Goal: Obtain resource: Download file/media

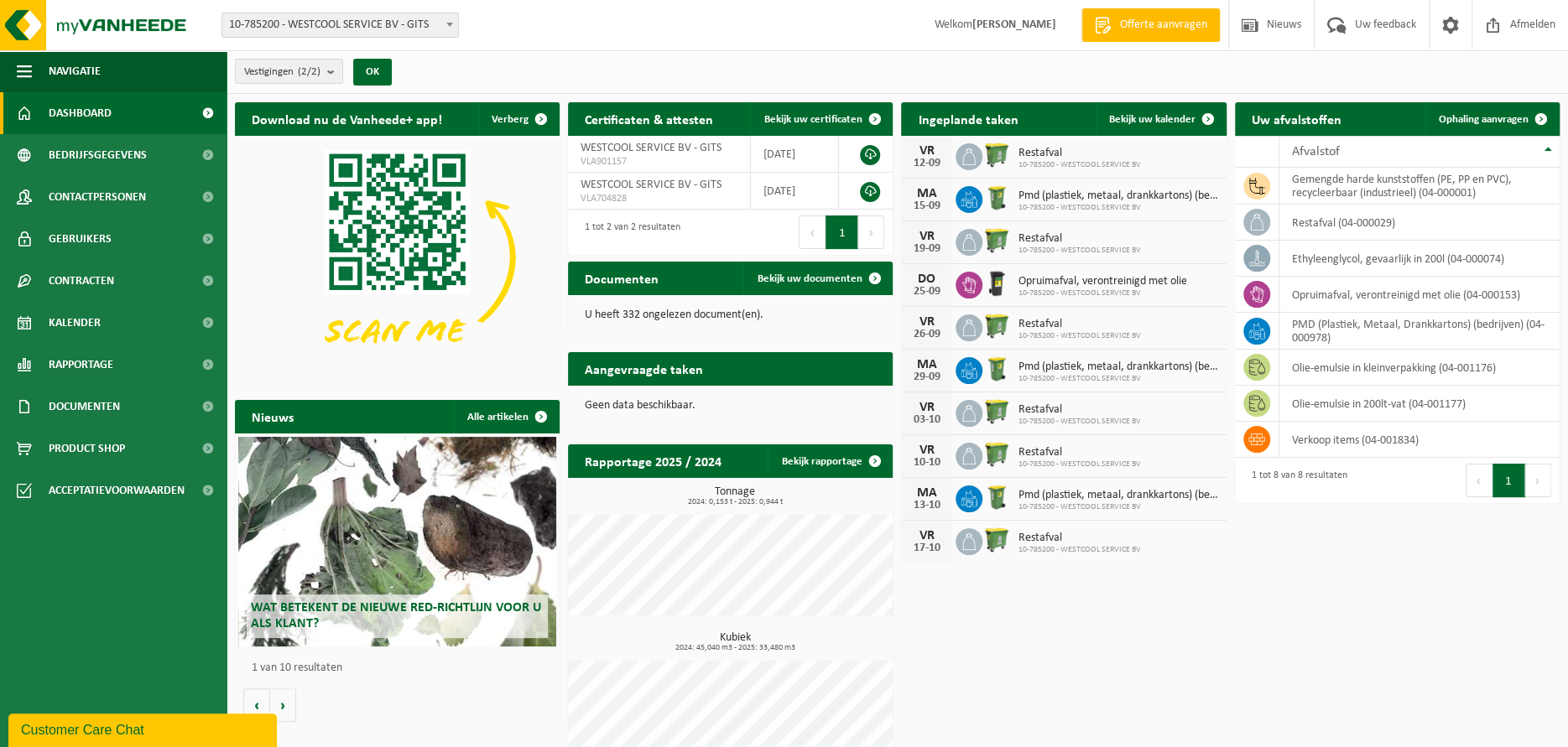
click at [1261, 629] on div "Download nu de Vanheede+ app! Verberg Certificaten & attesten Bekijk uw certifi…" at bounding box center [897, 436] width 1333 height 684
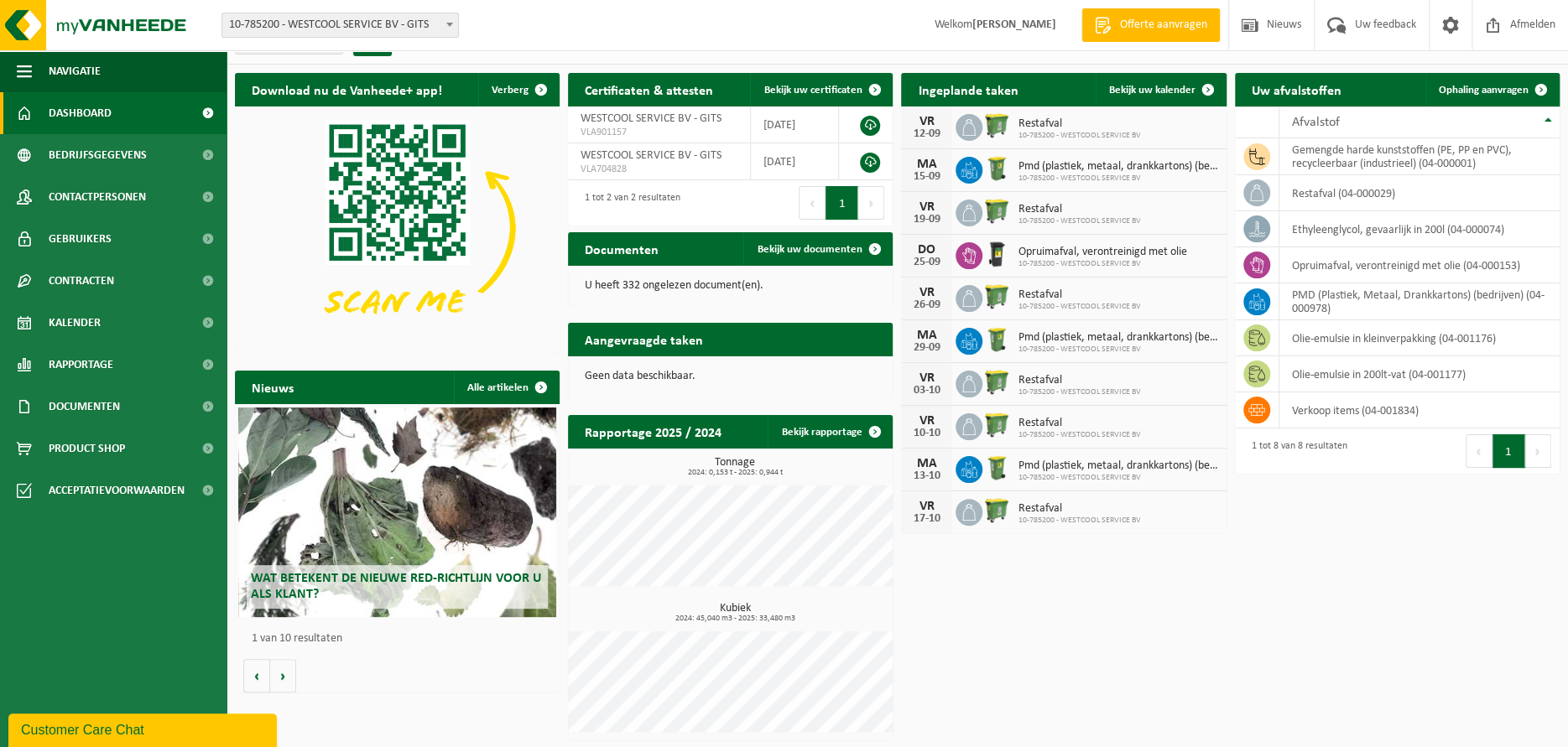
scroll to position [31, 0]
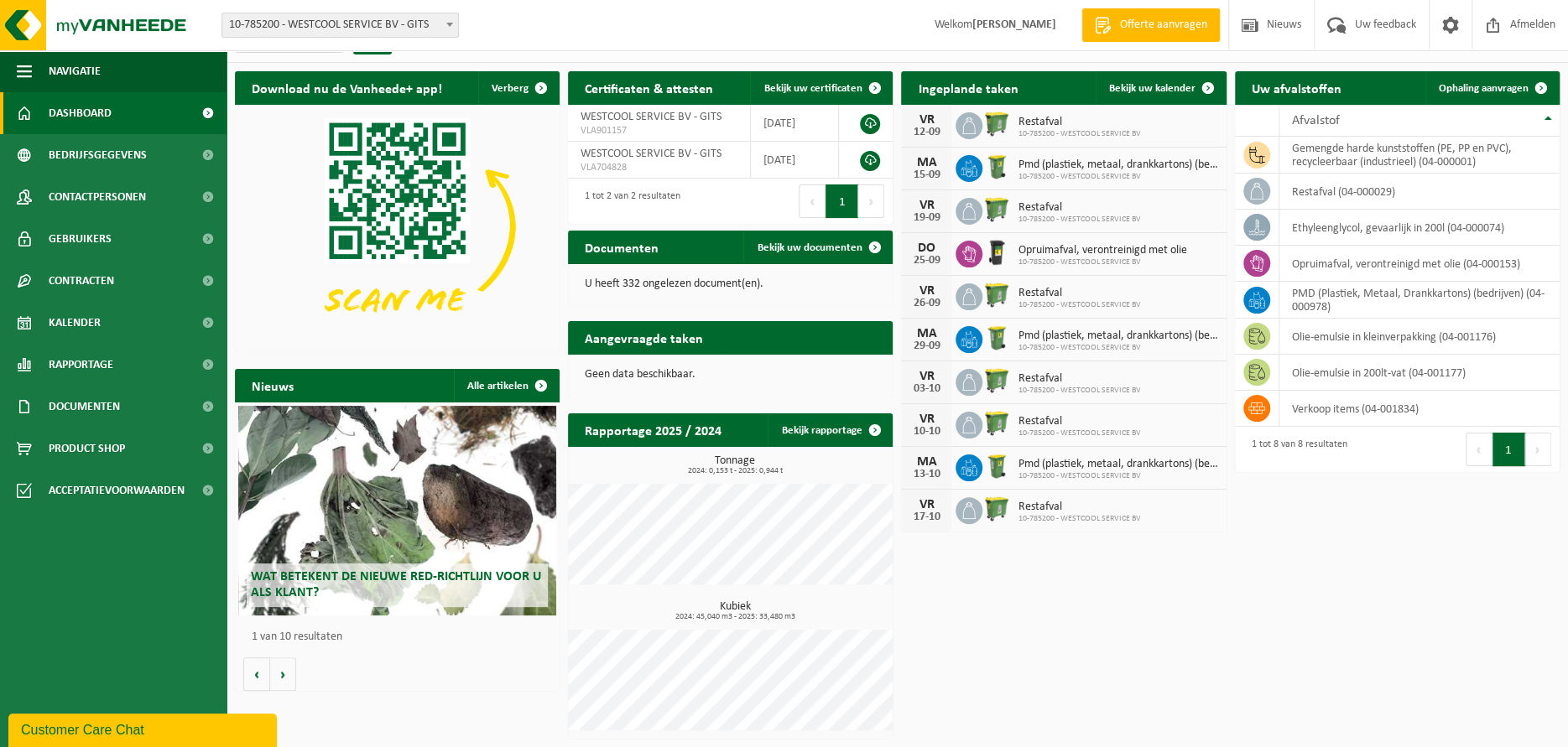
click at [675, 85] on h2 "Certificaten & attesten" at bounding box center [648, 87] width 162 height 32
click at [830, 79] on link "Bekijk uw certificaten" at bounding box center [821, 88] width 141 height 33
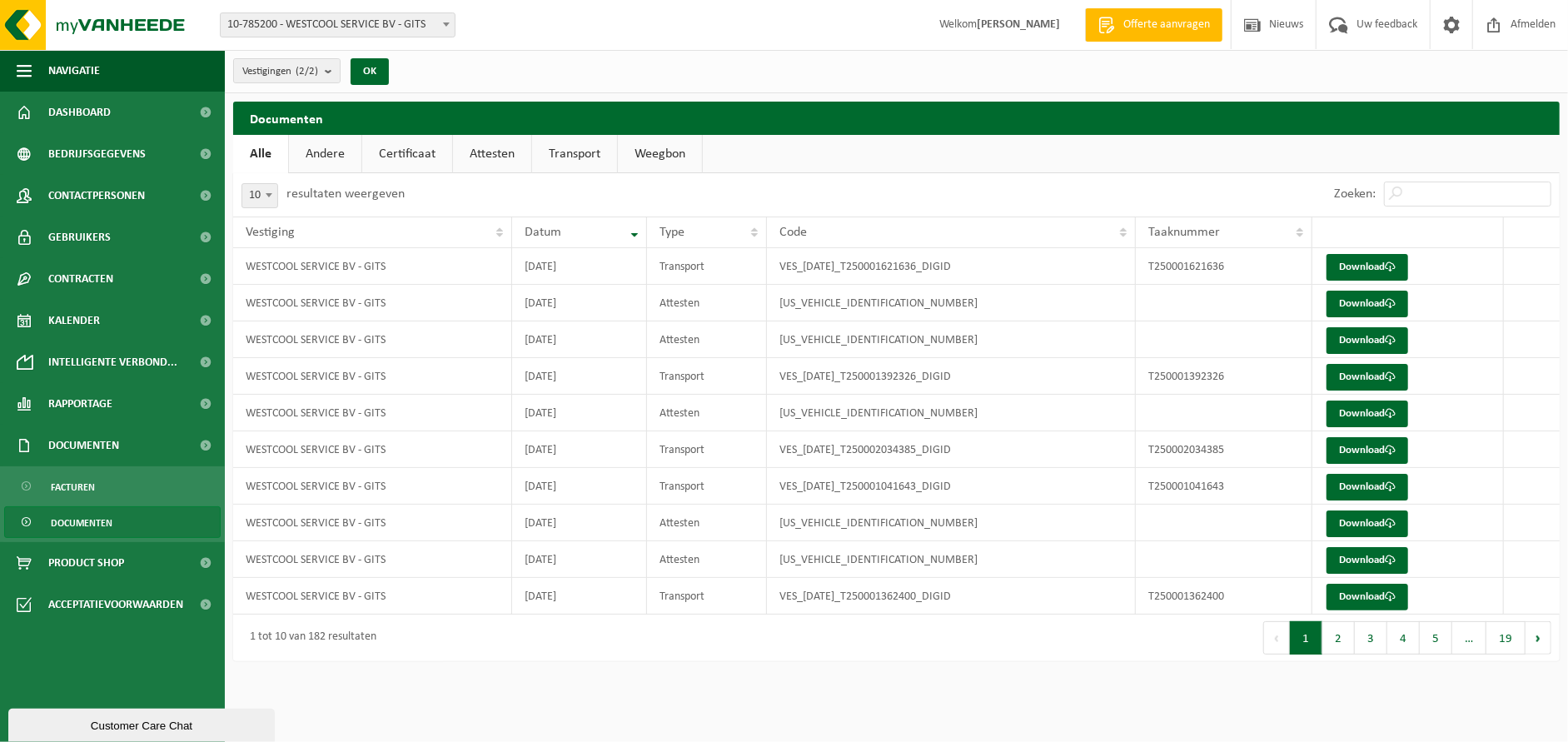
click at [668, 158] on link "Weegbon" at bounding box center [660, 154] width 85 height 38
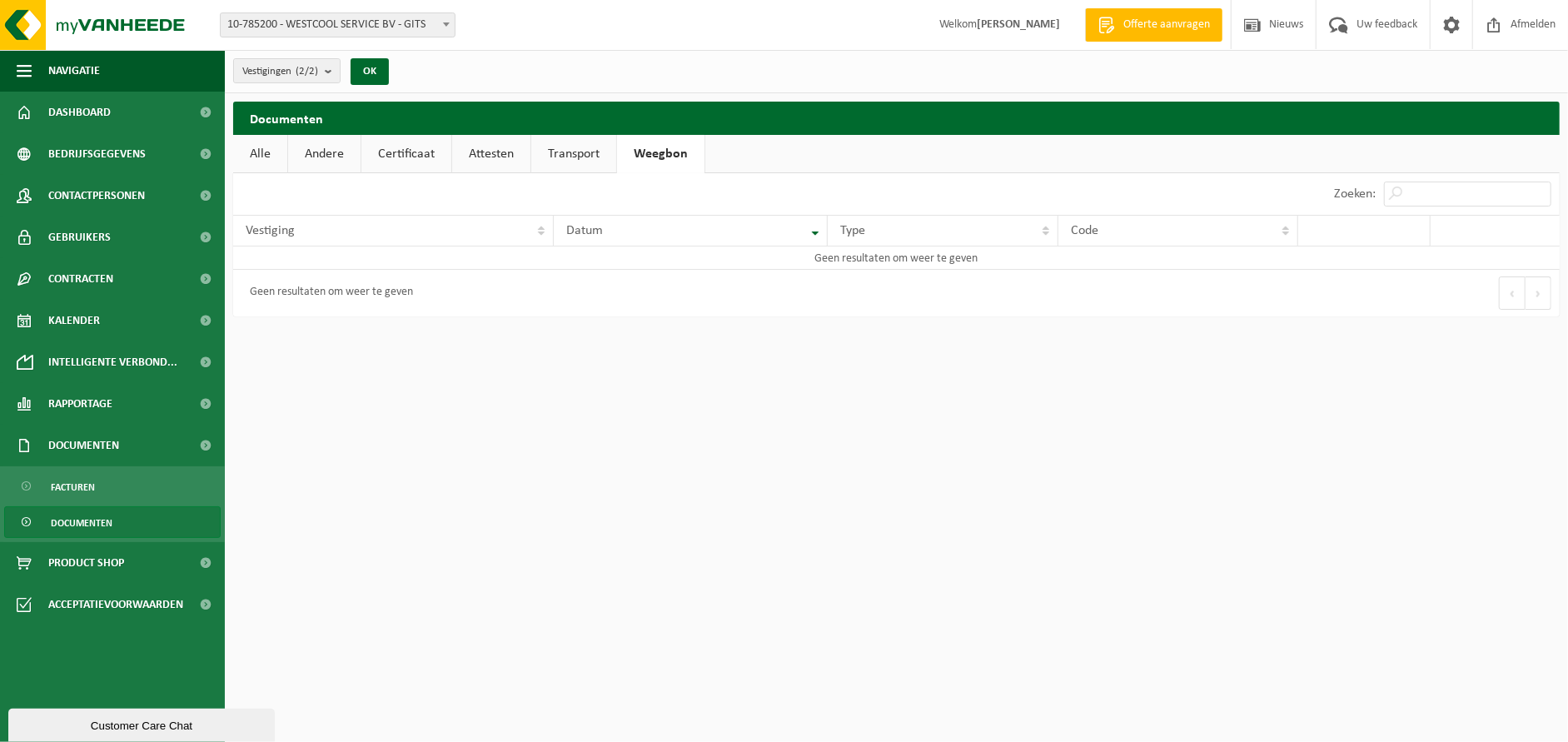
click at [604, 165] on link "Transport" at bounding box center [574, 154] width 85 height 38
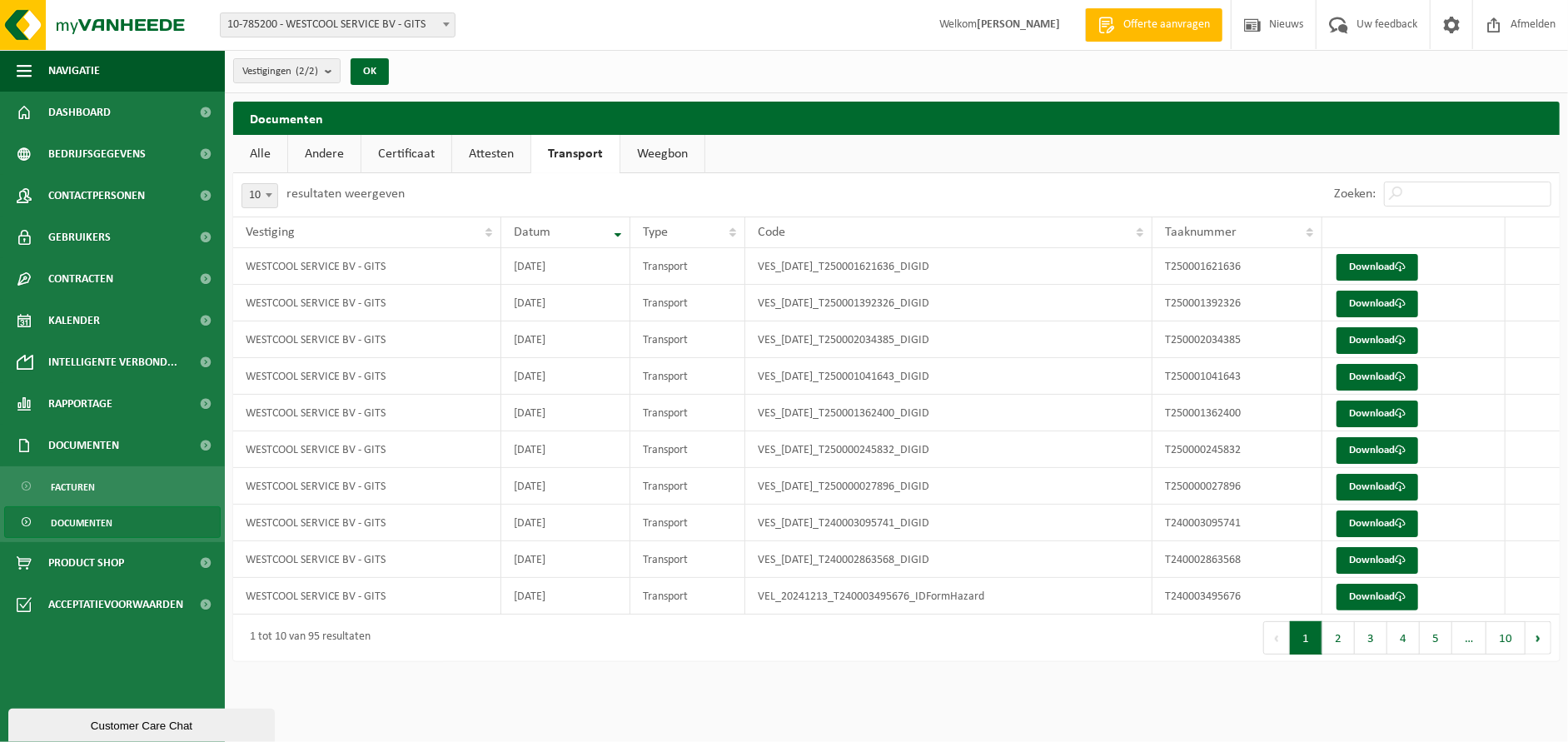
click at [491, 151] on link "Attesten" at bounding box center [491, 154] width 79 height 38
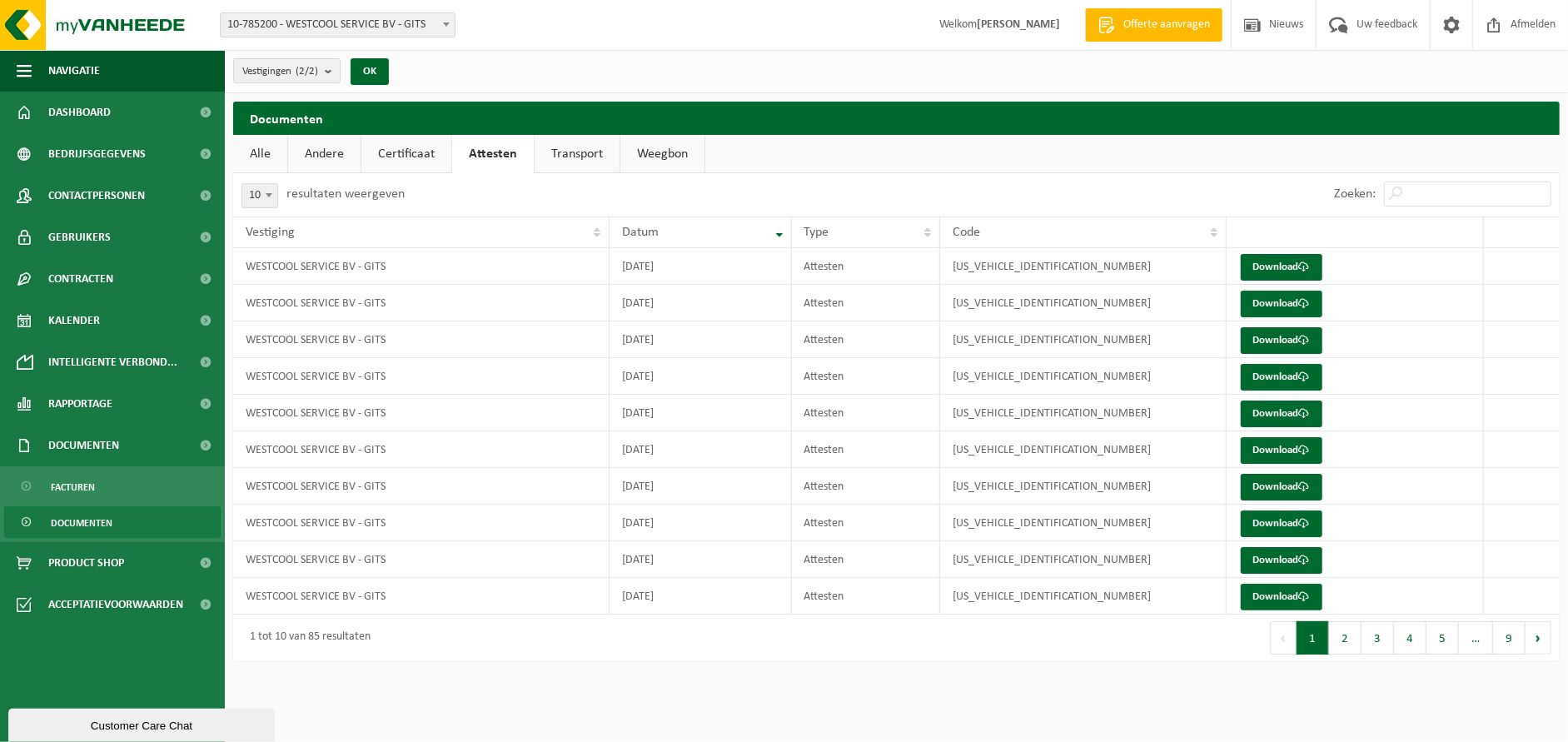
click at [430, 158] on link "Certificaat" at bounding box center [406, 154] width 90 height 38
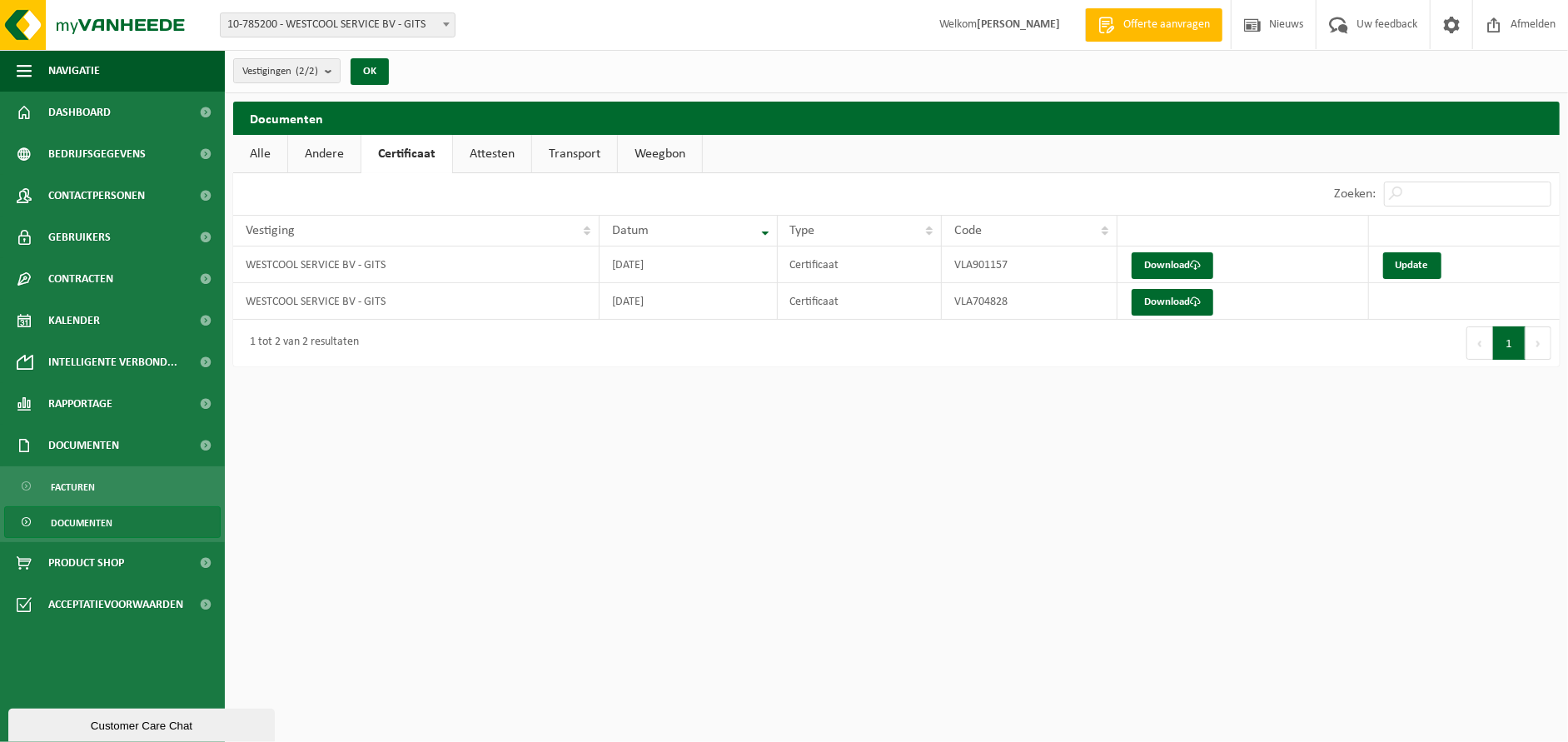
click at [326, 154] on link "Andere" at bounding box center [324, 154] width 73 height 38
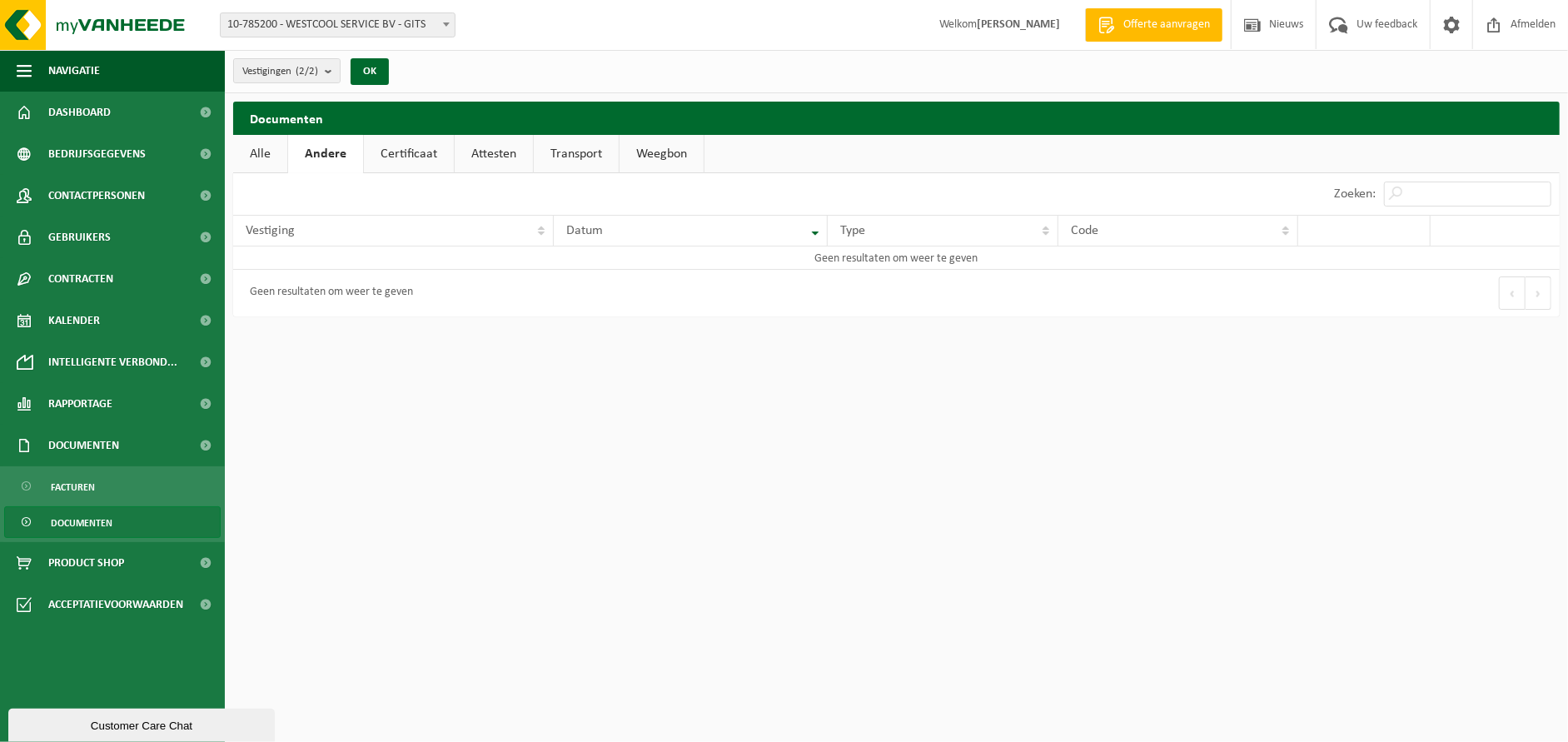
click at [253, 159] on link "Alle" at bounding box center [261, 154] width 54 height 38
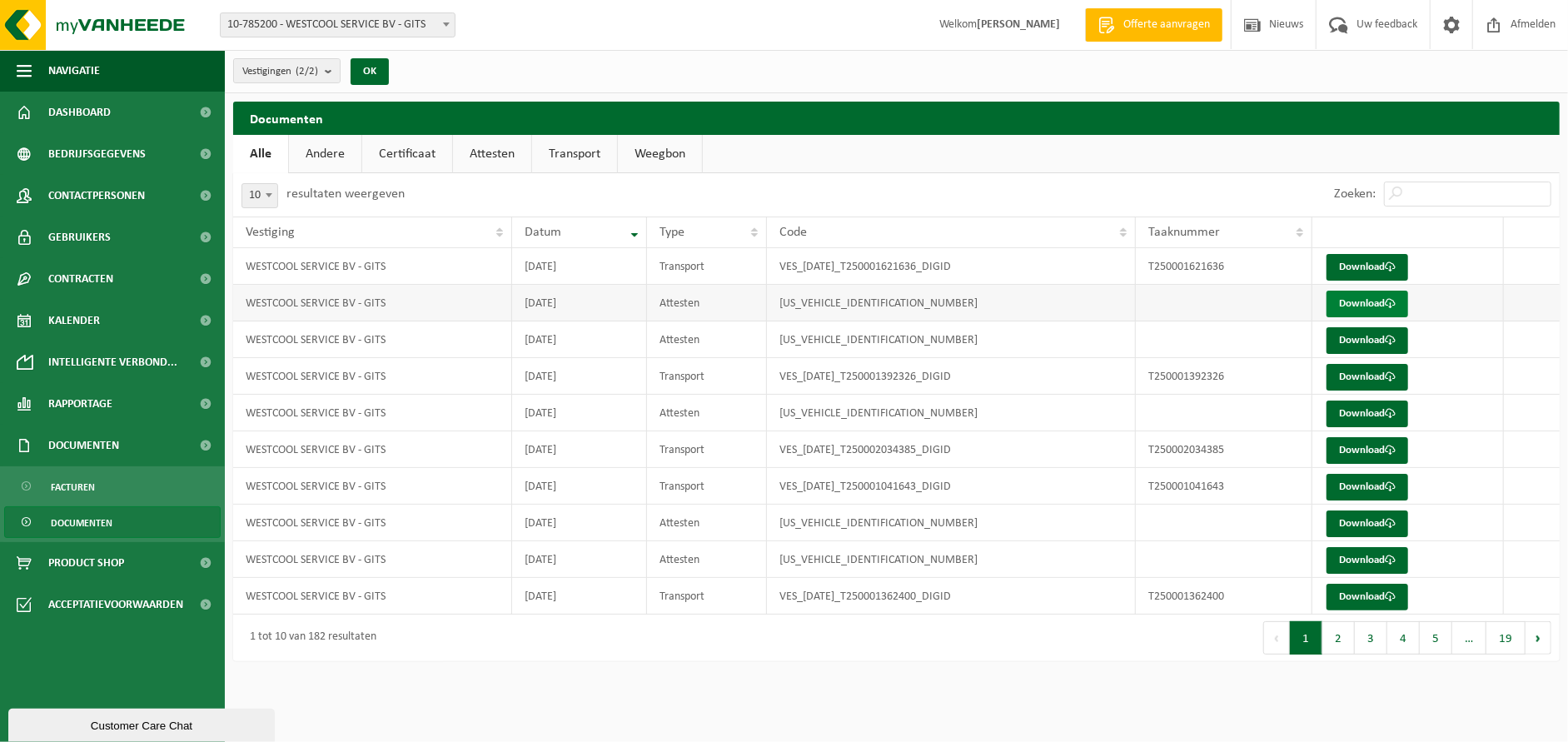
click at [1403, 308] on link "Download" at bounding box center [1368, 303] width 82 height 26
